Goal: Task Accomplishment & Management: Manage account settings

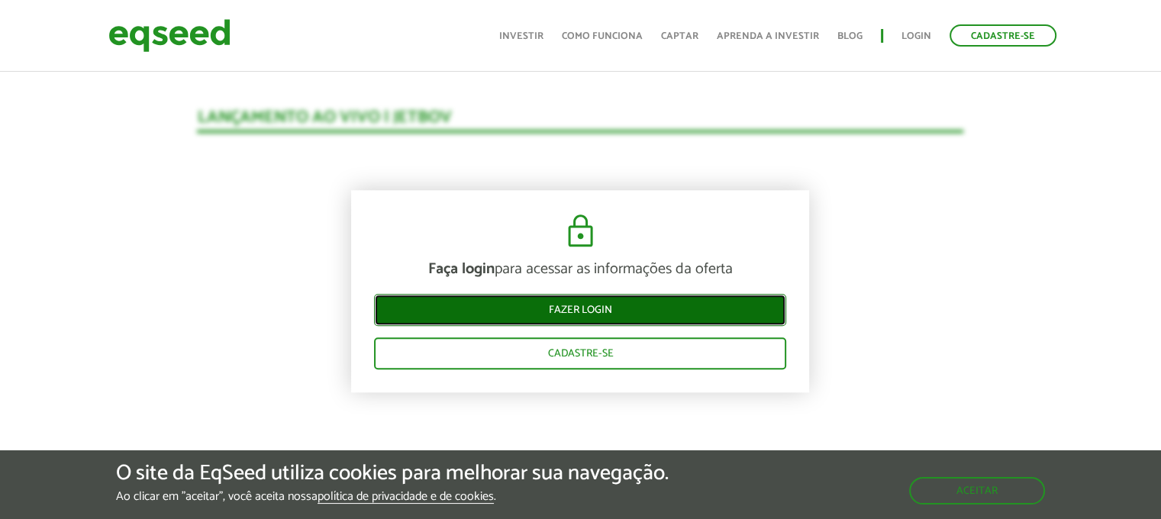
click at [610, 298] on link "Fazer login" at bounding box center [580, 311] width 412 height 32
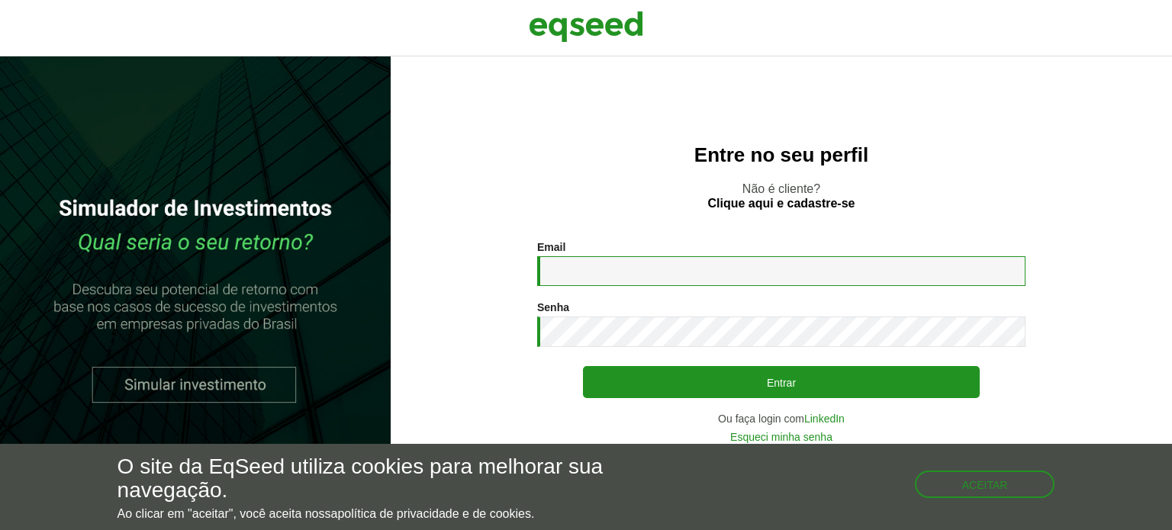
click at [617, 268] on input "Email *" at bounding box center [781, 271] width 488 height 30
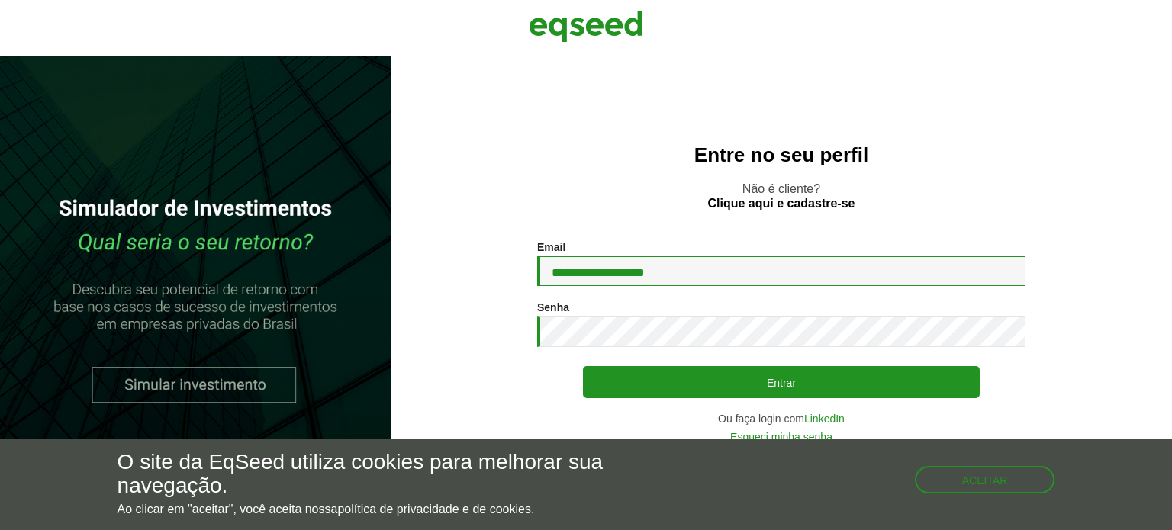
type input "**********"
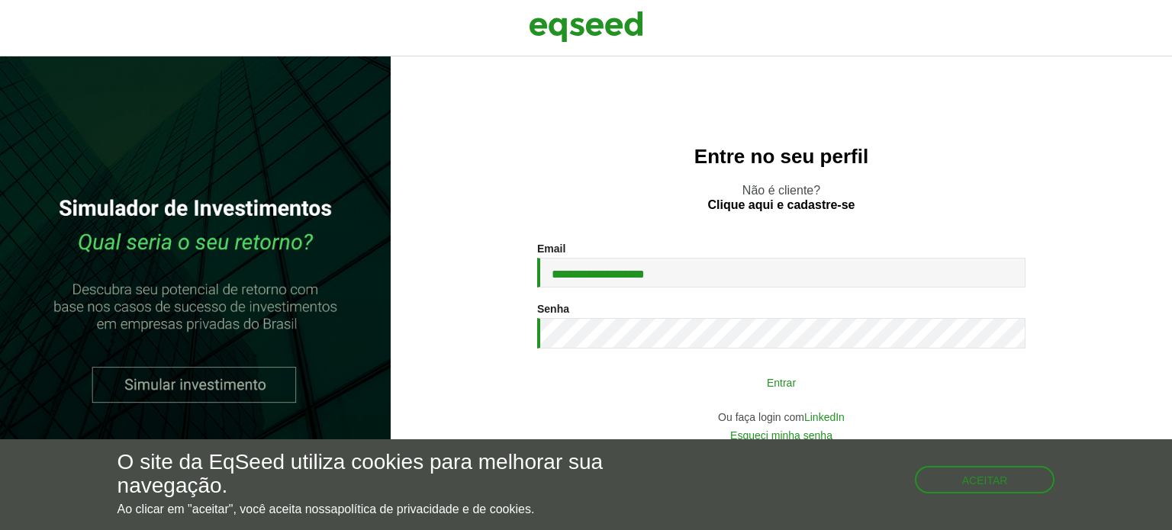
click at [749, 381] on button "Entrar" at bounding box center [781, 382] width 397 height 29
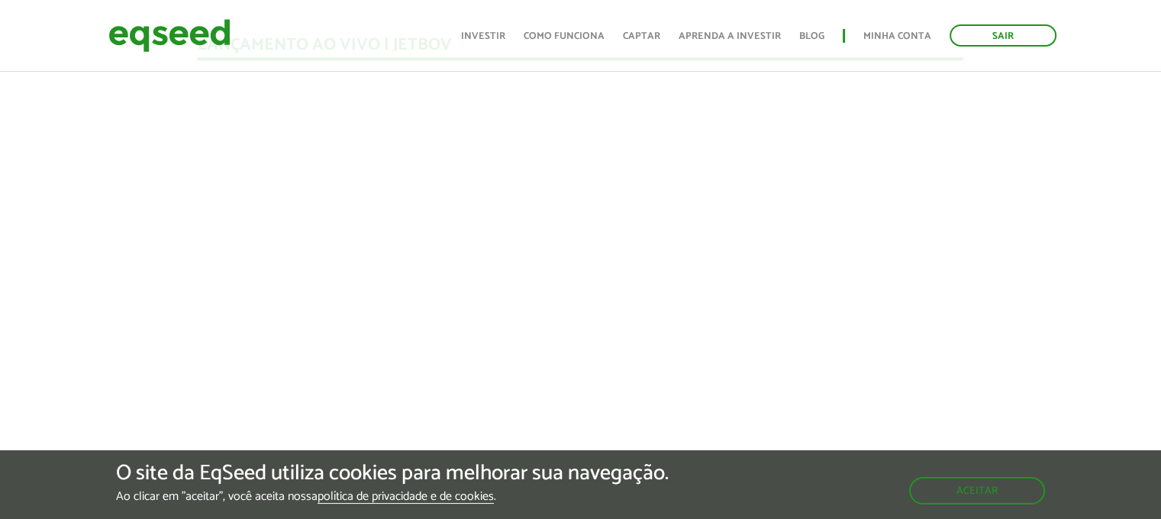
scroll to position [1373, 0]
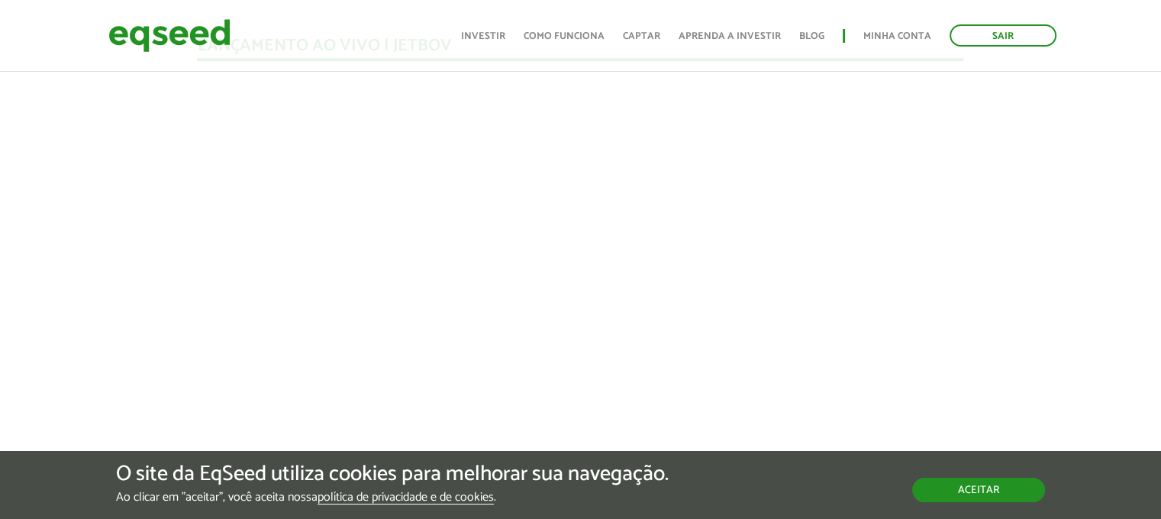
click at [950, 494] on button "Aceitar" at bounding box center [978, 490] width 133 height 24
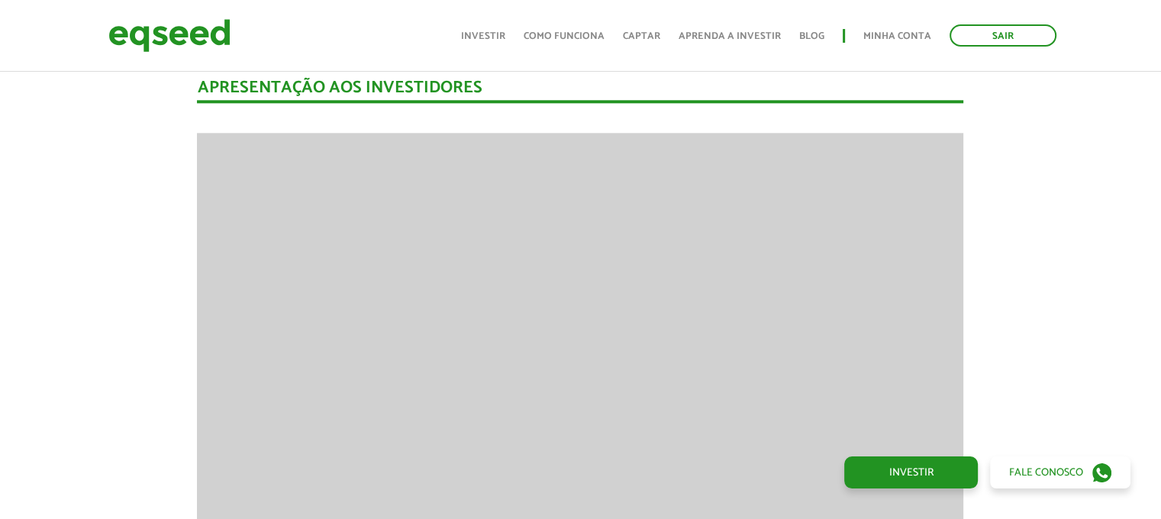
scroll to position [1831, 0]
